Goal: Information Seeking & Learning: Learn about a topic

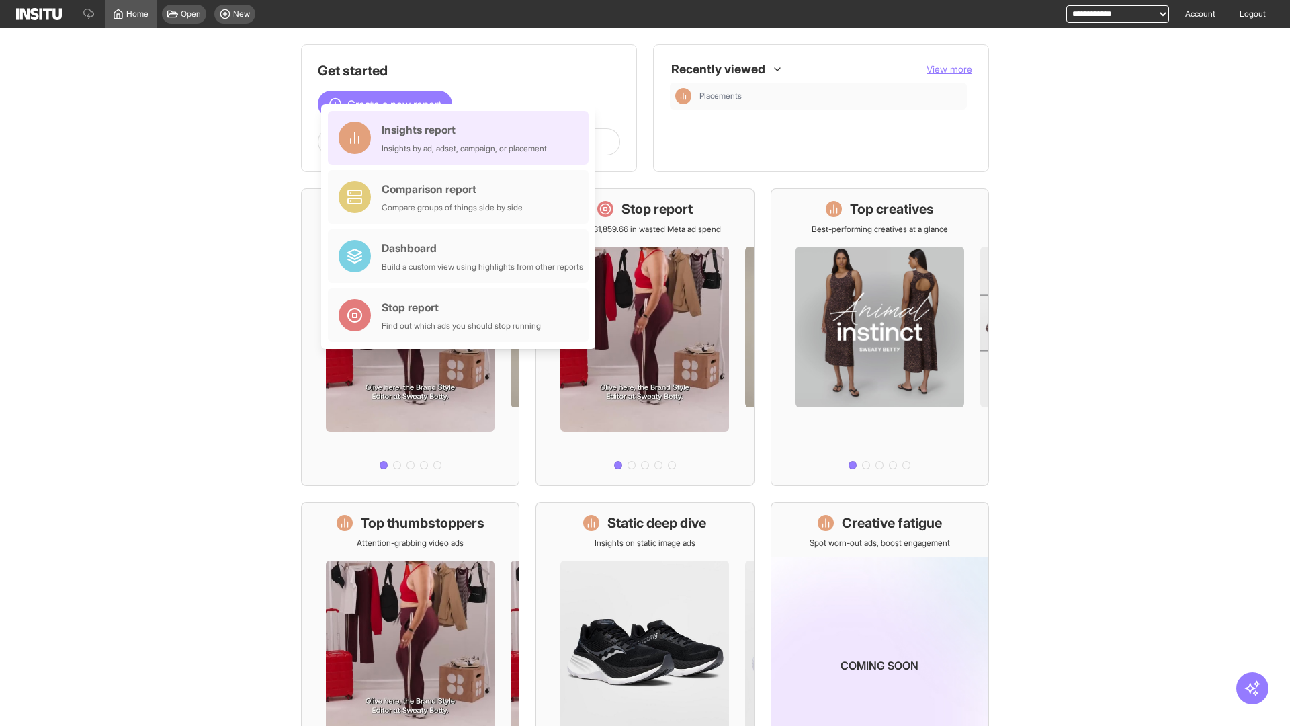
click at [462, 138] on div "Insights report Insights by ad, adset, campaign, or placement" at bounding box center [464, 138] width 165 height 32
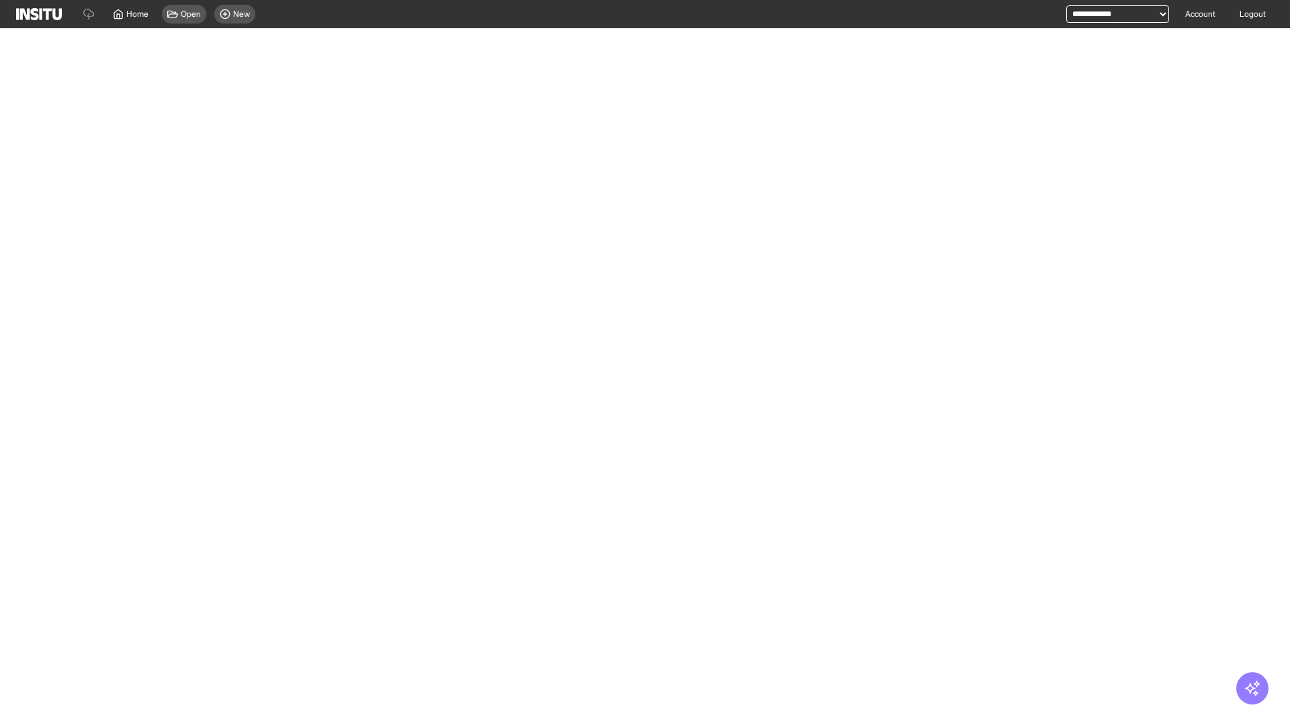
select select "**"
